Goal: Information Seeking & Learning: Learn about a topic

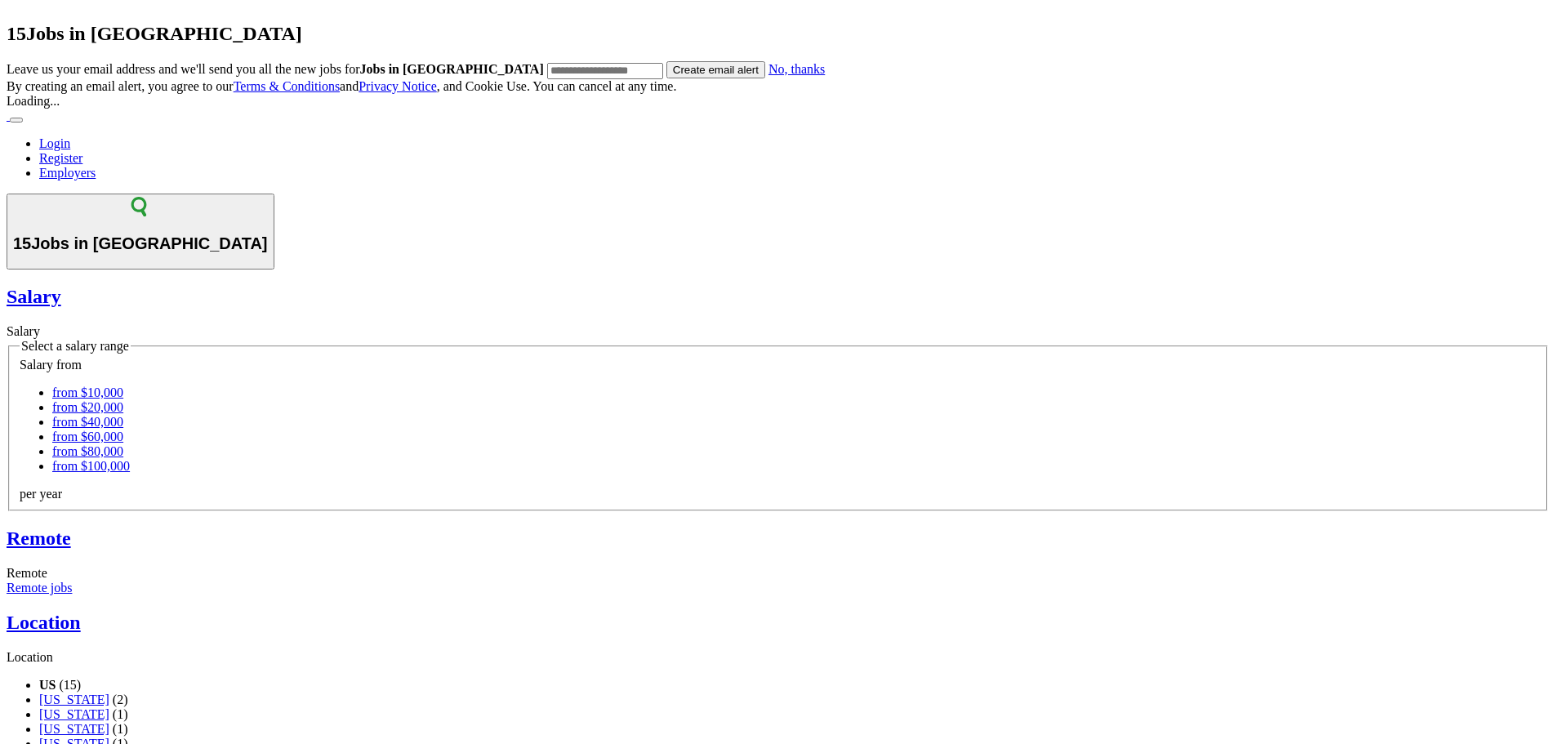
click at [1298, 108] on div "15 Jobs in US Leave us your email address and we'll send you all the new jobs f…" at bounding box center [778, 66] width 1543 height 86
